Goal: Task Accomplishment & Management: Use online tool/utility

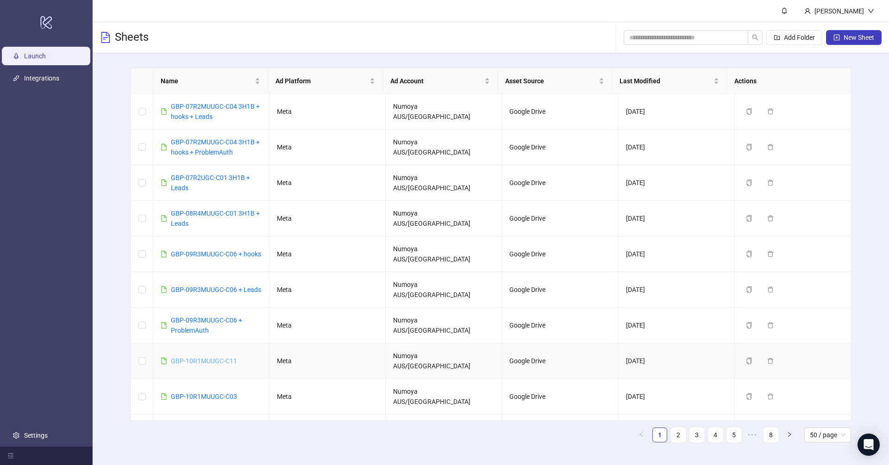
click at [215, 357] on link "GBP-10R1MUUGC-C11" at bounding box center [204, 360] width 66 height 7
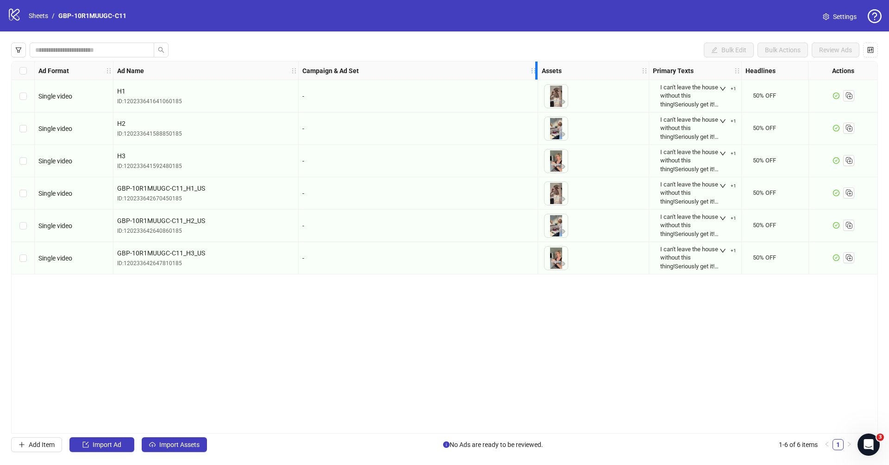
drag, startPoint x: 433, startPoint y: 67, endPoint x: 534, endPoint y: 70, distance: 100.5
click at [534, 70] on icon "holder" at bounding box center [533, 71] width 6 height 6
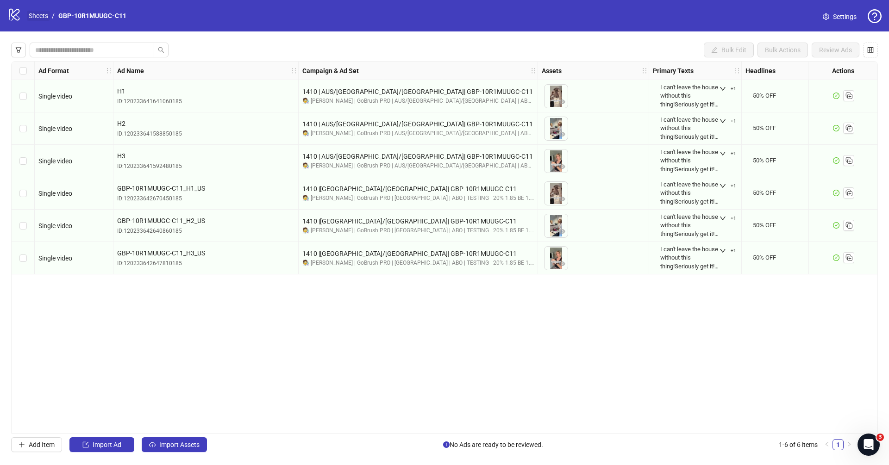
click at [39, 13] on link "Sheets" at bounding box center [38, 16] width 23 height 10
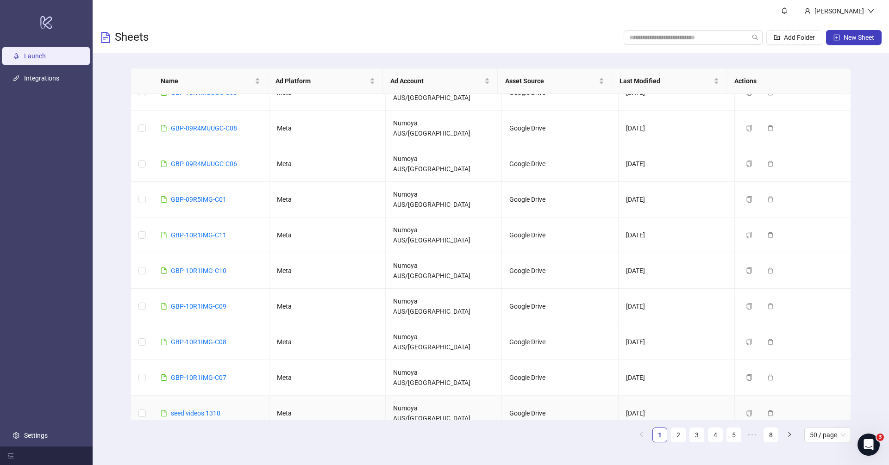
scroll to position [307, 0]
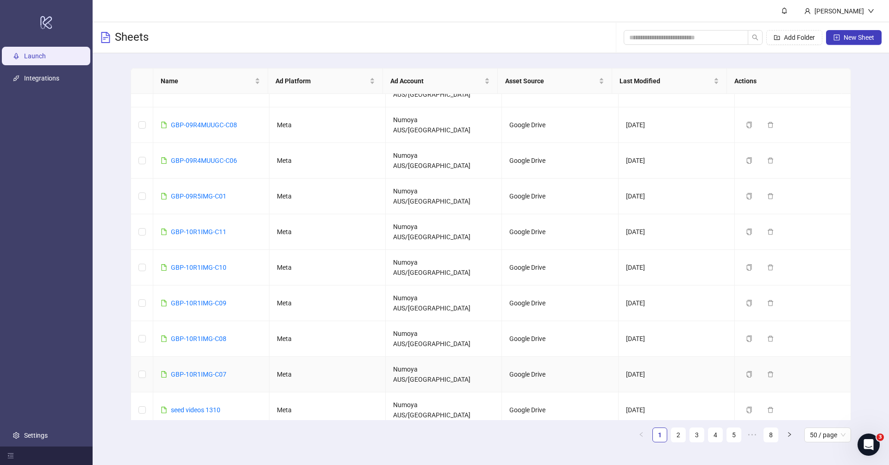
click at [210, 369] on div "GBP-10R1IMG-C07" at bounding box center [199, 374] width 56 height 10
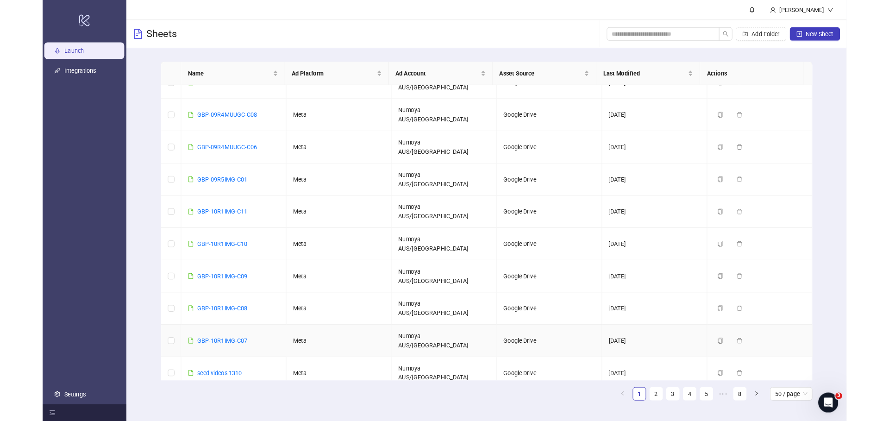
scroll to position [305, 0]
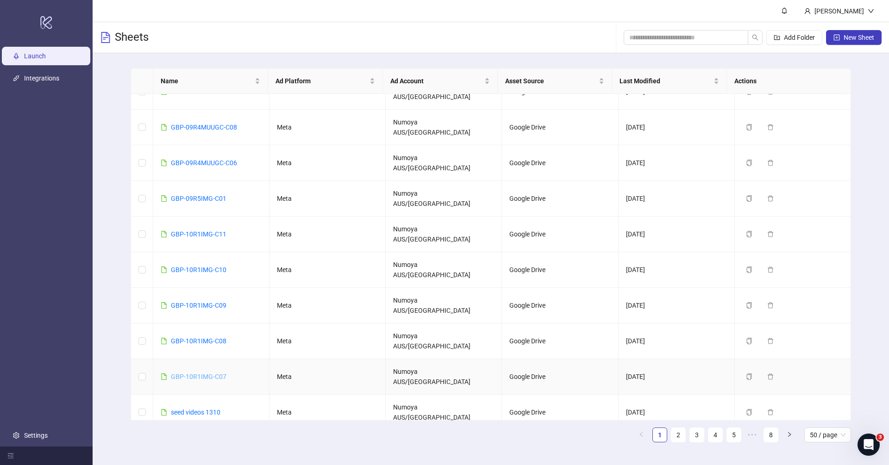
click at [206, 373] on link "GBP-10R1IMG-C07" at bounding box center [199, 376] width 56 height 7
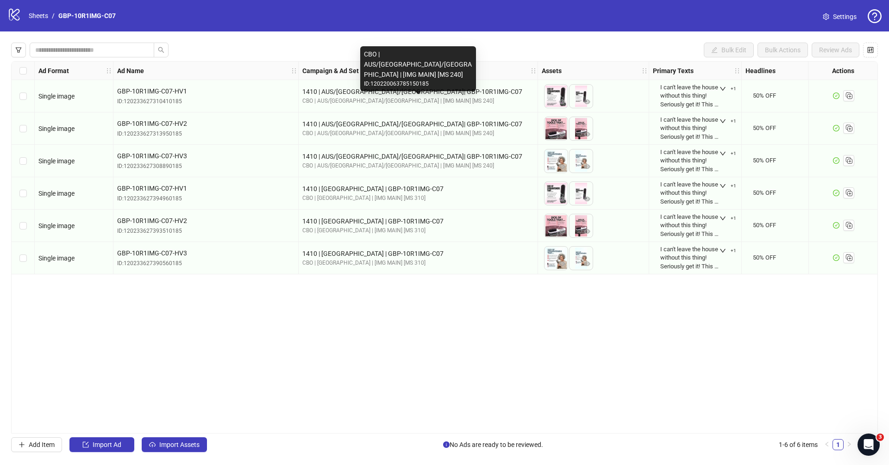
click at [414, 103] on div "CBO | AUS/[GEOGRAPHIC_DATA]/[GEOGRAPHIC_DATA] | [IMG MAIN] [MS 240]" at bounding box center [417, 101] width 231 height 9
drag, startPoint x: 417, startPoint y: 101, endPoint x: 301, endPoint y: 101, distance: 115.7
click at [301, 101] on div "1410 | AUS/[GEOGRAPHIC_DATA]/[GEOGRAPHIC_DATA]| GBP-10R1IMG-C07 CBO | AUS/[GEOG…" at bounding box center [418, 96] width 239 height 32
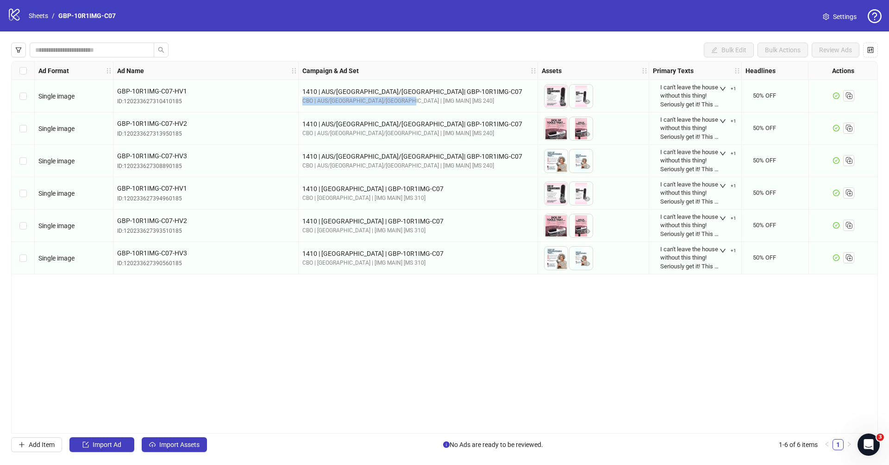
copy div "CBO | AUS/[GEOGRAPHIC_DATA]/[GEOGRAPHIC_DATA] | [IMG MAIN] [MS 240]"
drag, startPoint x: 359, startPoint y: 193, endPoint x: 299, endPoint y: 196, distance: 60.3
click at [299, 196] on div "1410 | [GEOGRAPHIC_DATA] | GBP-10R1IMG-C07 CBO | [GEOGRAPHIC_DATA] | [IMG MAIN]…" at bounding box center [418, 193] width 239 height 32
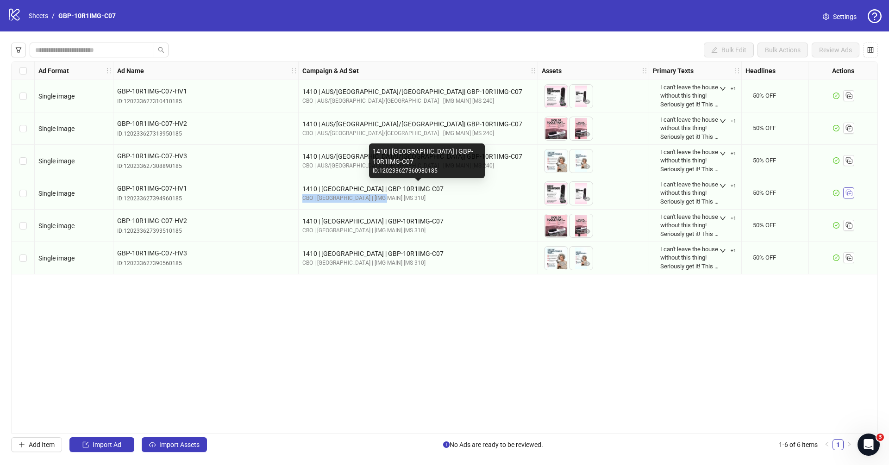
copy div "CBO | [GEOGRAPHIC_DATA] | [IMG MAIN] [MS 310]"
click at [43, 18] on link "Sheets" at bounding box center [38, 16] width 23 height 10
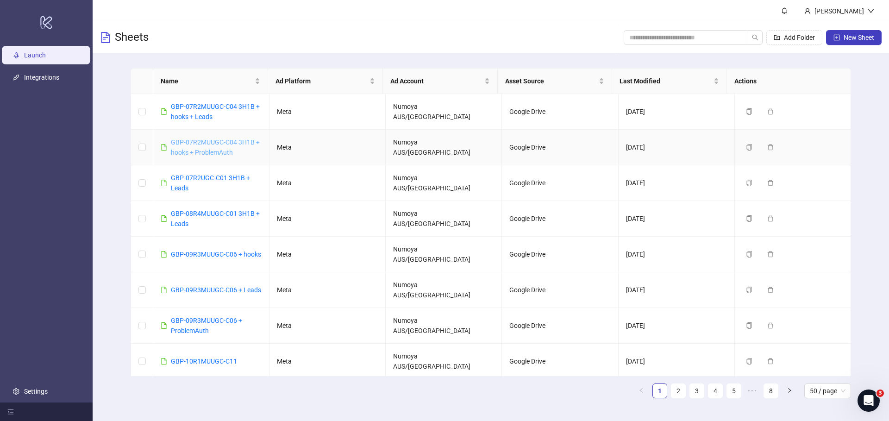
click at [212, 140] on link "GBP-07R2MUUGC-C04 3H1B + hooks + ProblemAuth" at bounding box center [215, 147] width 89 height 18
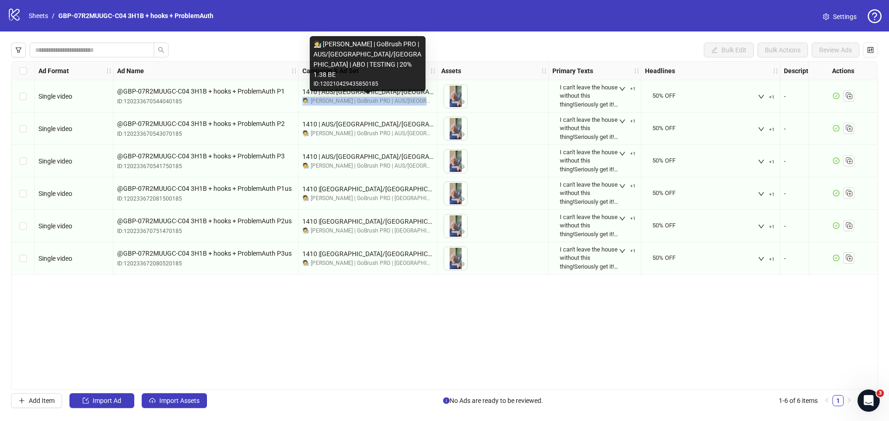
drag, startPoint x: 301, startPoint y: 99, endPoint x: 430, endPoint y: 102, distance: 129.6
click at [430, 102] on div "1410 | AUS/[GEOGRAPHIC_DATA]/[GEOGRAPHIC_DATA]| GBP-07R2MUUGC-C04 3H1B + hooks …" at bounding box center [368, 96] width 139 height 32
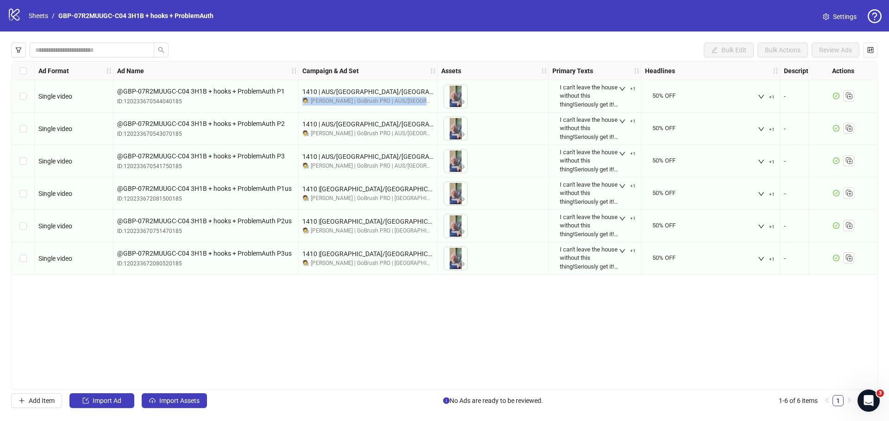
click at [439, 68] on div "Assets" at bounding box center [492, 71] width 111 height 19
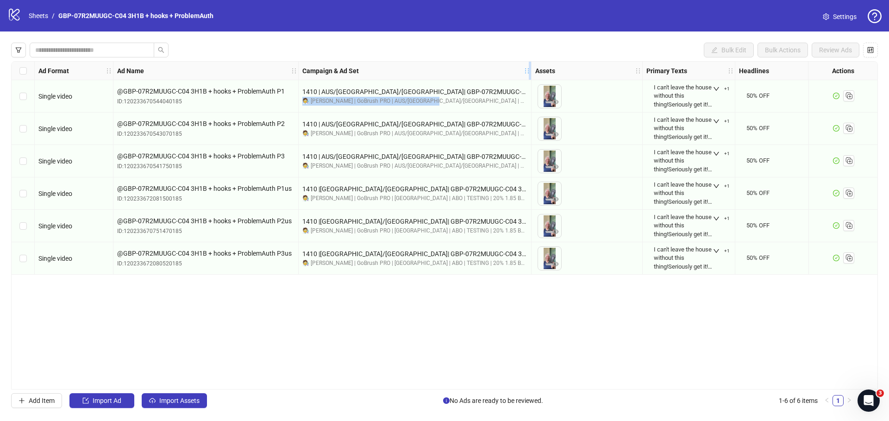
drag, startPoint x: 435, startPoint y: 68, endPoint x: 529, endPoint y: 71, distance: 94.0
click at [529, 71] on icon "holder" at bounding box center [526, 71] width 6 height 6
drag, startPoint x: 490, startPoint y: 100, endPoint x: 300, endPoint y: 104, distance: 189.4
click at [300, 104] on div "1410 | AUS/[GEOGRAPHIC_DATA]/[GEOGRAPHIC_DATA]| GBP-07R2MUUGC-C04 3H1B + hooks …" at bounding box center [415, 96] width 233 height 32
copy div "🧑‍🔬 [PERSON_NAME] | GoBrush PRO | AUS/[GEOGRAPHIC_DATA]/[GEOGRAPHIC_DATA] | ABO…"
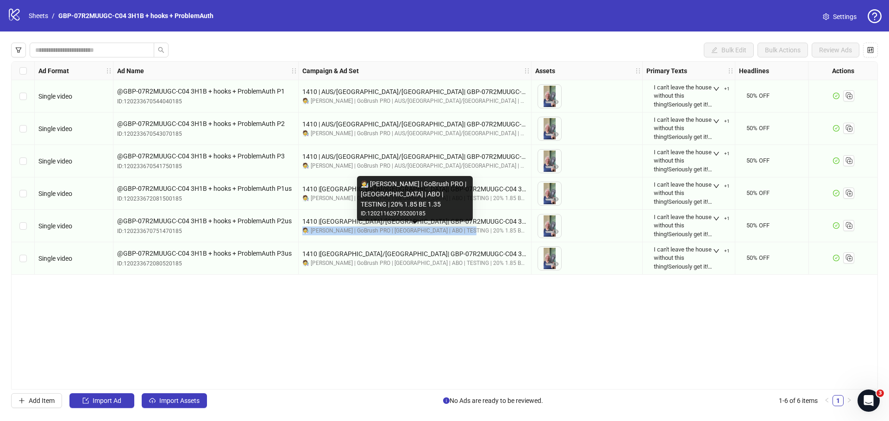
drag, startPoint x: 472, startPoint y: 230, endPoint x: 305, endPoint y: 221, distance: 167.3
click at [304, 232] on div "🧑‍🔬 [PERSON_NAME] | GoBrush PRO | [GEOGRAPHIC_DATA] | ABO | TESTING | 20% 1.85 …" at bounding box center [414, 230] width 225 height 9
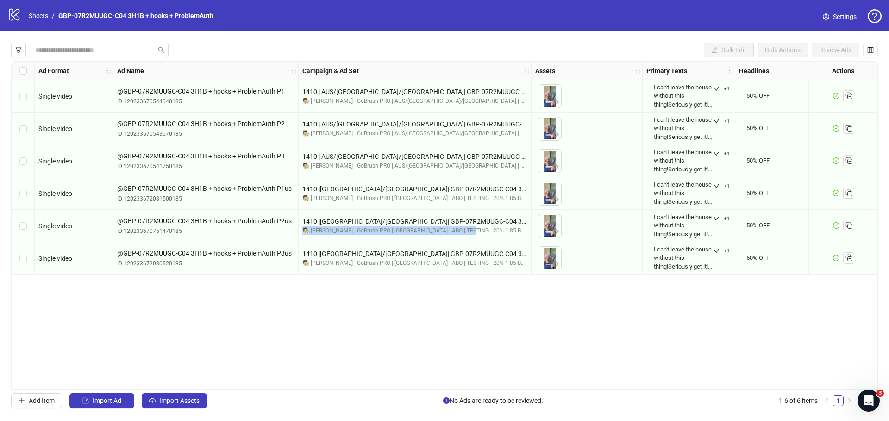
copy div "🧑‍🔬 [PERSON_NAME] | GoBrush PRO | [GEOGRAPHIC_DATA] | ABO | TESTING | 20% 1.85 …"
